Goal: Task Accomplishment & Management: Use online tool/utility

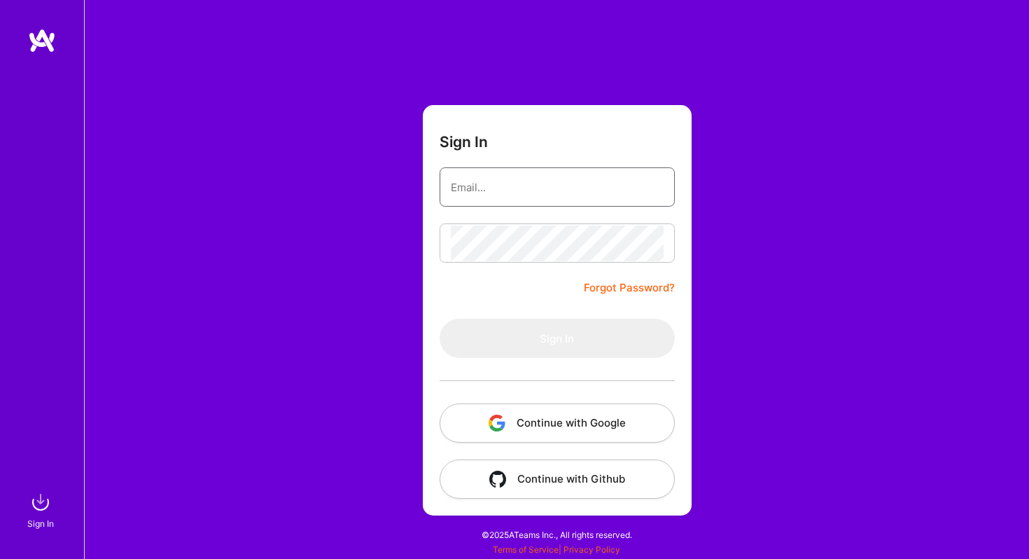
type input "[PERSON_NAME][EMAIL_ADDRESS][PERSON_NAME][DOMAIN_NAME]"
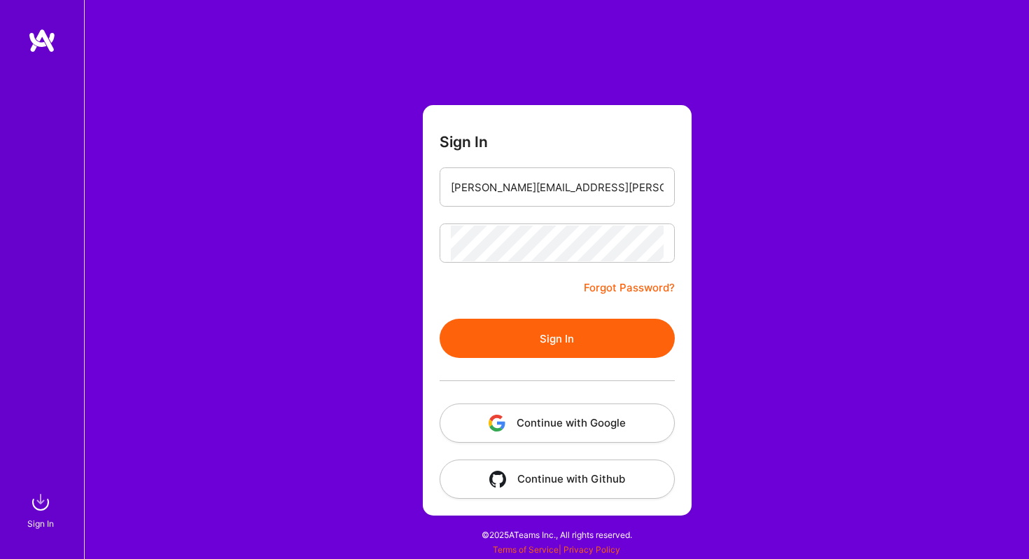
click at [578, 331] on button "Sign In" at bounding box center [557, 337] width 235 height 39
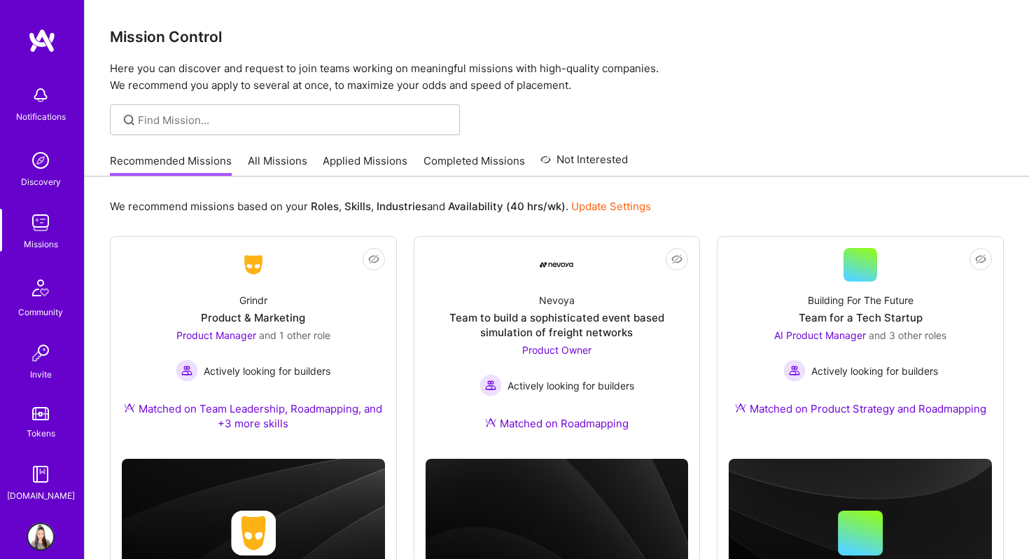
click at [270, 162] on link "All Missions" at bounding box center [277, 164] width 59 height 23
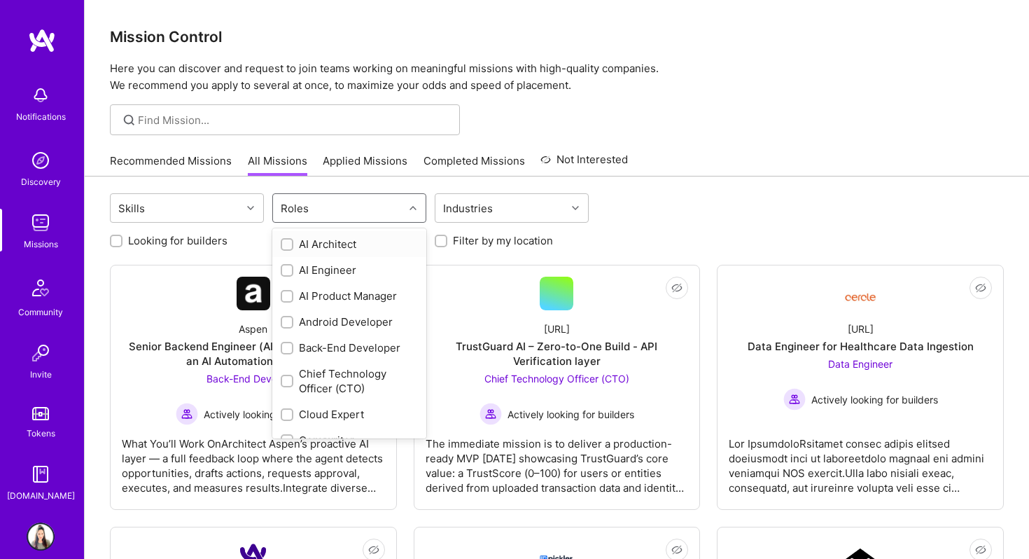
click at [300, 212] on div "Roles" at bounding box center [294, 208] width 35 height 20
click at [282, 299] on div at bounding box center [287, 296] width 13 height 13
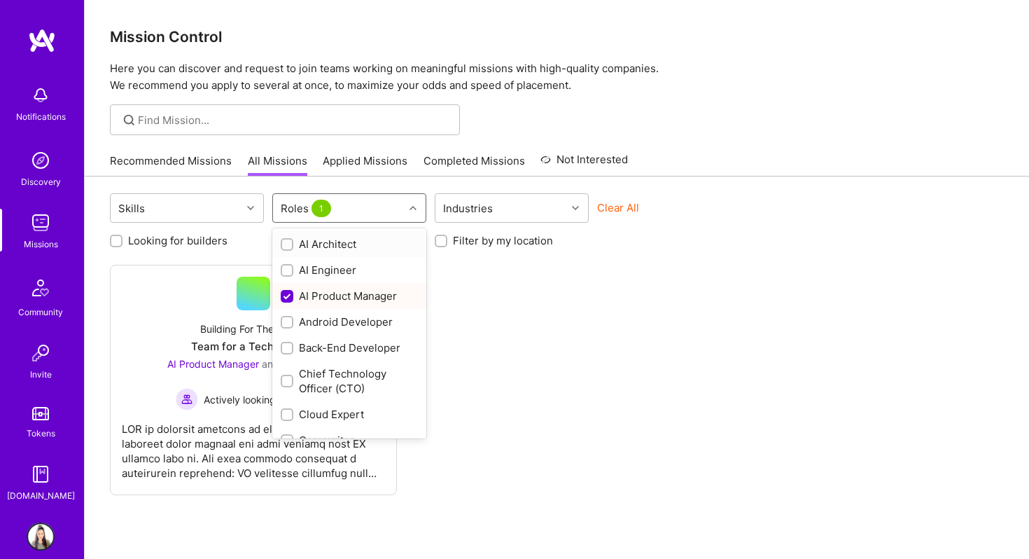
click at [319, 207] on span "1" at bounding box center [321, 207] width 20 height 17
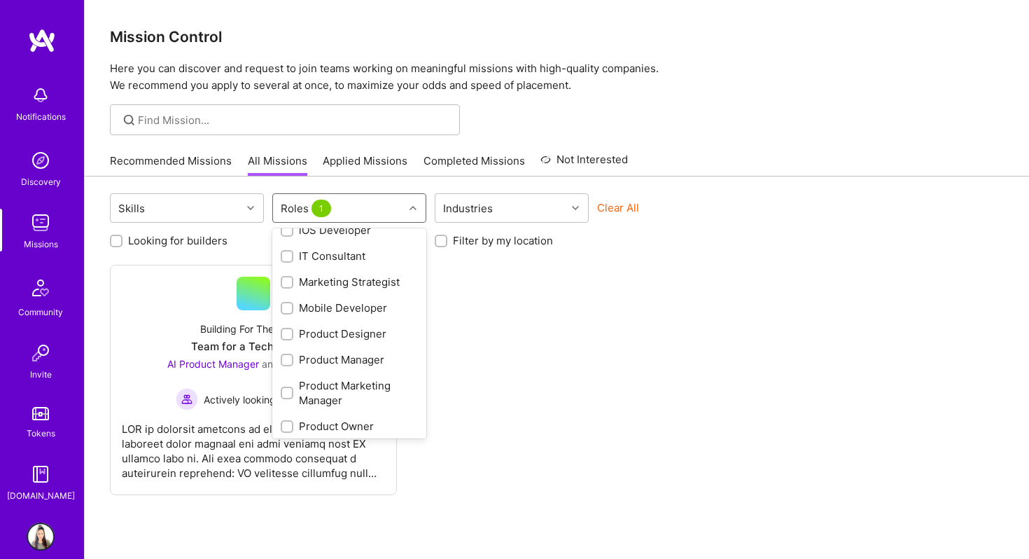
scroll to position [486, 0]
click at [288, 357] on input "checkbox" at bounding box center [288, 358] width 10 height 10
checkbox input "true"
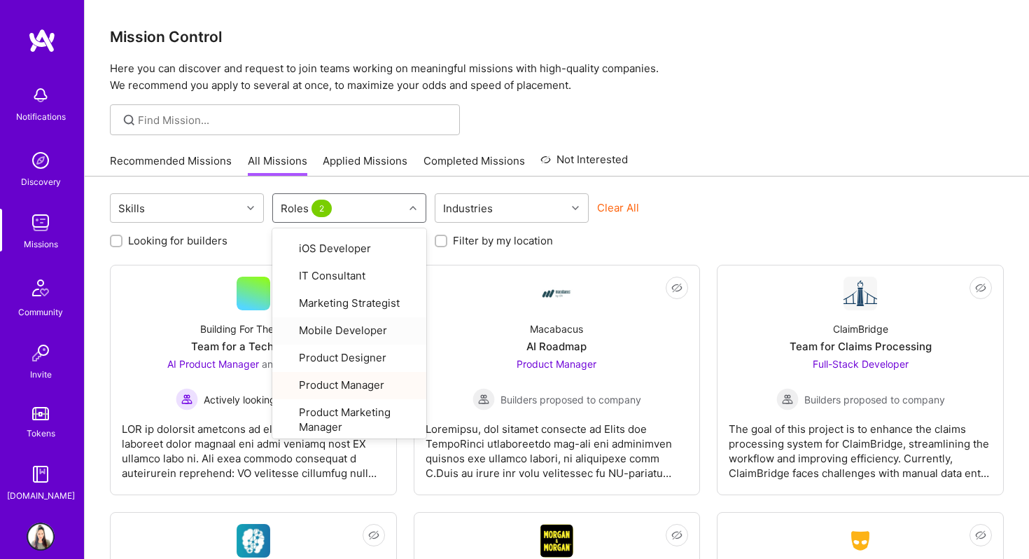
click at [118, 243] on input "Looking for builders" at bounding box center [118, 242] width 10 height 10
checkbox input "true"
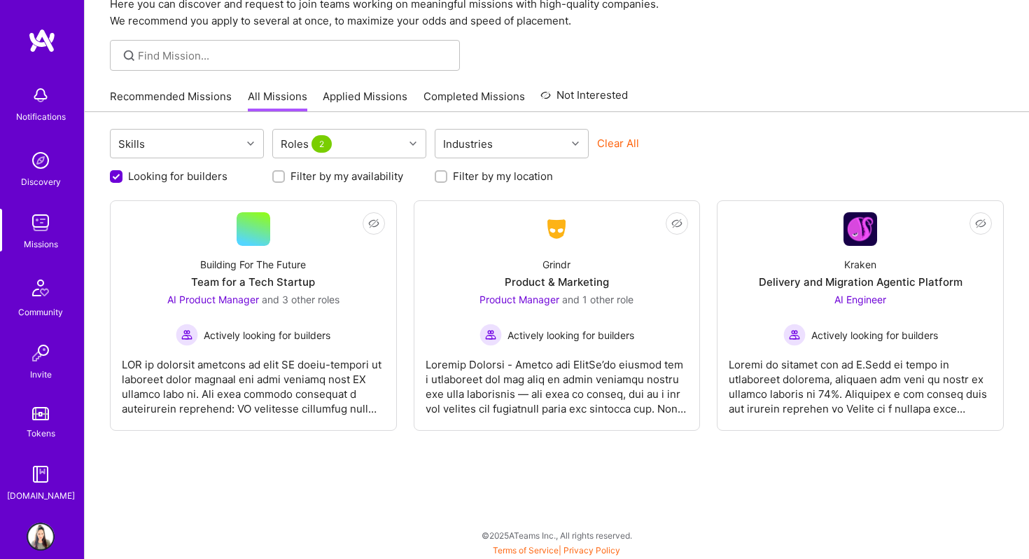
scroll to position [0, 0]
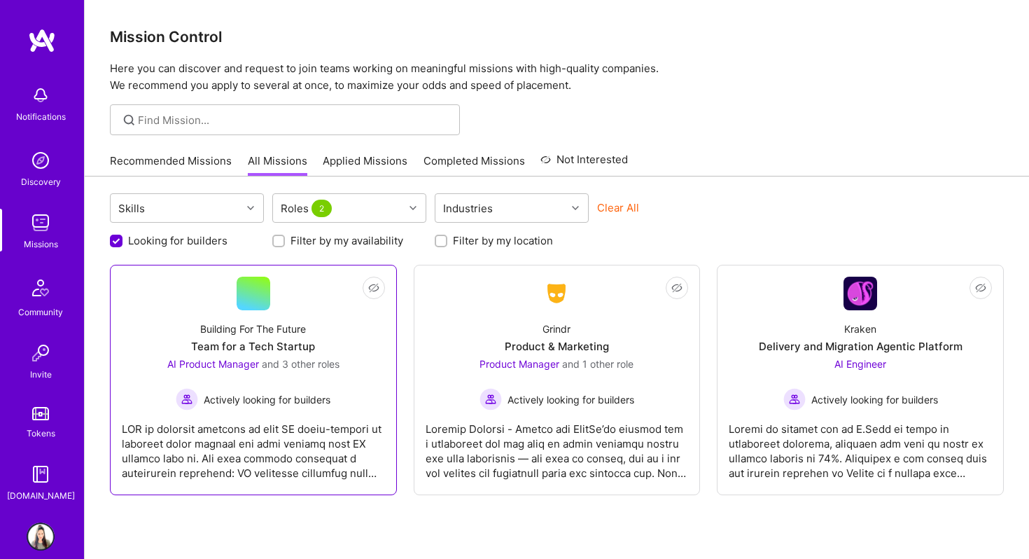
click at [212, 432] on div at bounding box center [253, 445] width 263 height 70
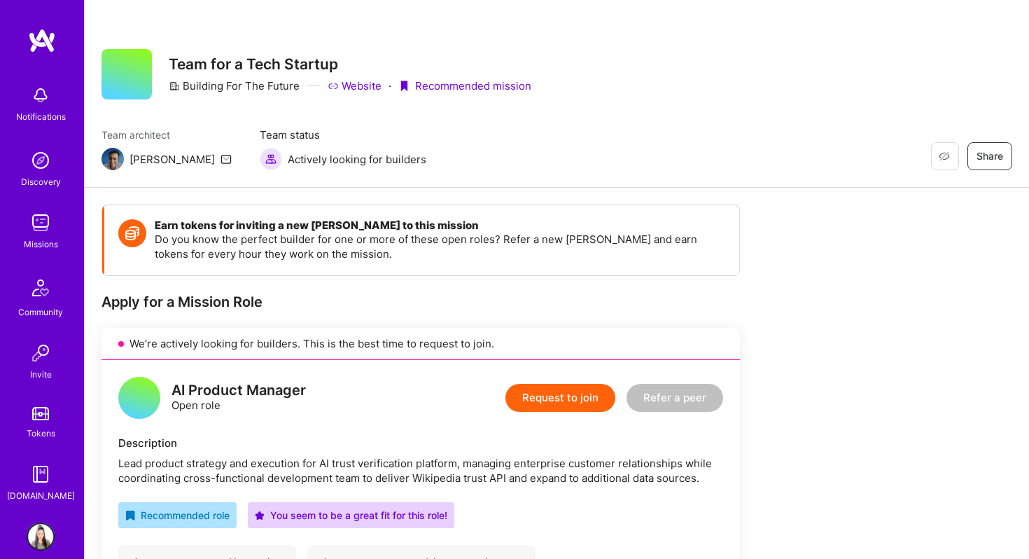
click at [36, 544] on img at bounding box center [41, 536] width 28 height 28
